Goal: Transaction & Acquisition: Purchase product/service

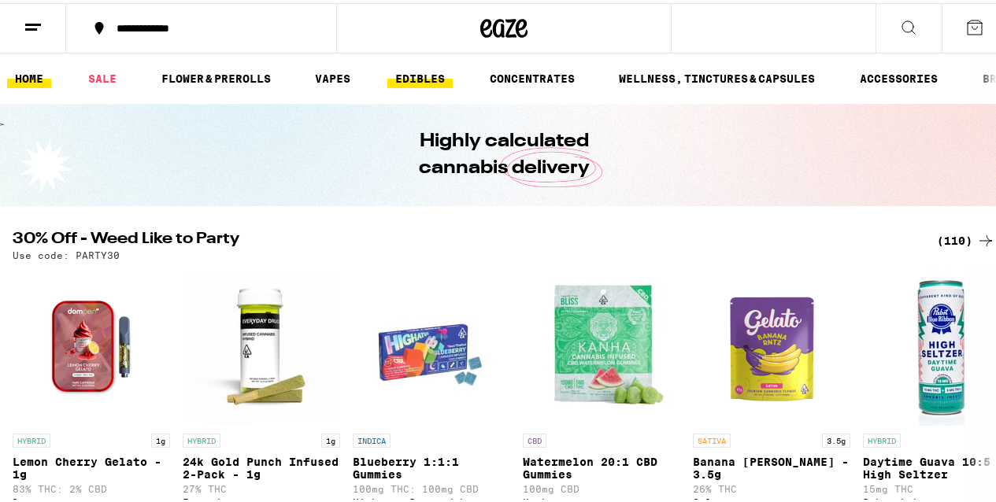
click at [424, 74] on link "EDIBLES" at bounding box center [419, 75] width 65 height 19
